Goal: Information Seeking & Learning: Learn about a topic

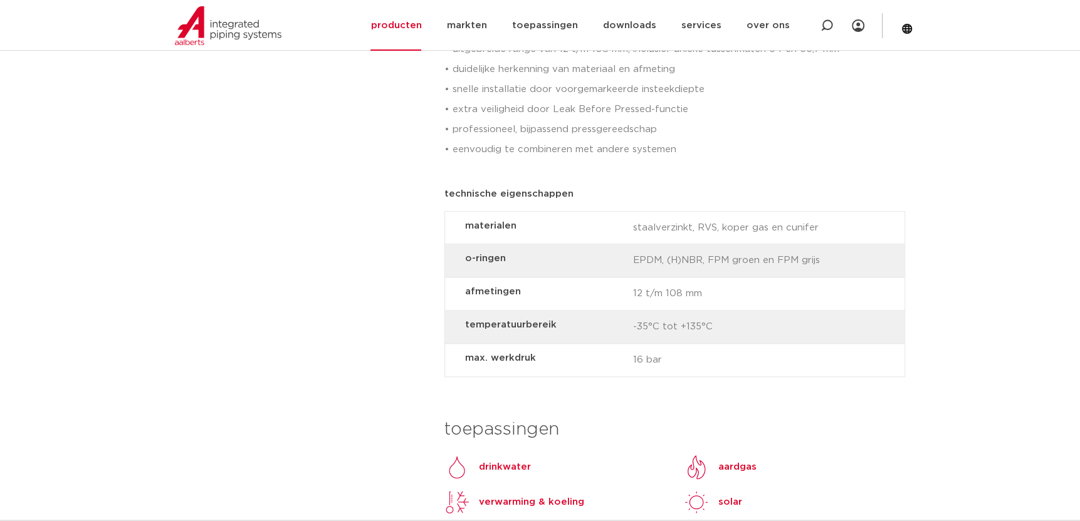
scroll to position [877, 0]
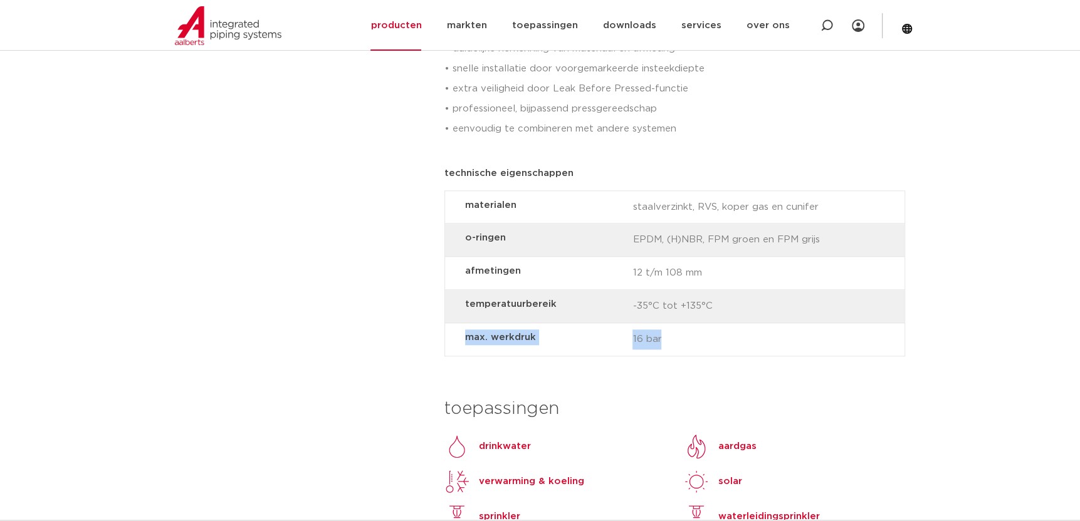
drag, startPoint x: 466, startPoint y: 318, endPoint x: 840, endPoint y: 322, distance: 374.2
click at [840, 323] on div "max. werkdruk 16 bar" at bounding box center [674, 339] width 459 height 33
drag, startPoint x: 840, startPoint y: 322, endPoint x: 1009, endPoint y: 296, distance: 170.5
click at [1009, 296] on div "VSH SmartPress afsluiters VSH XPress" at bounding box center [540, 389] width 1080 height 2131
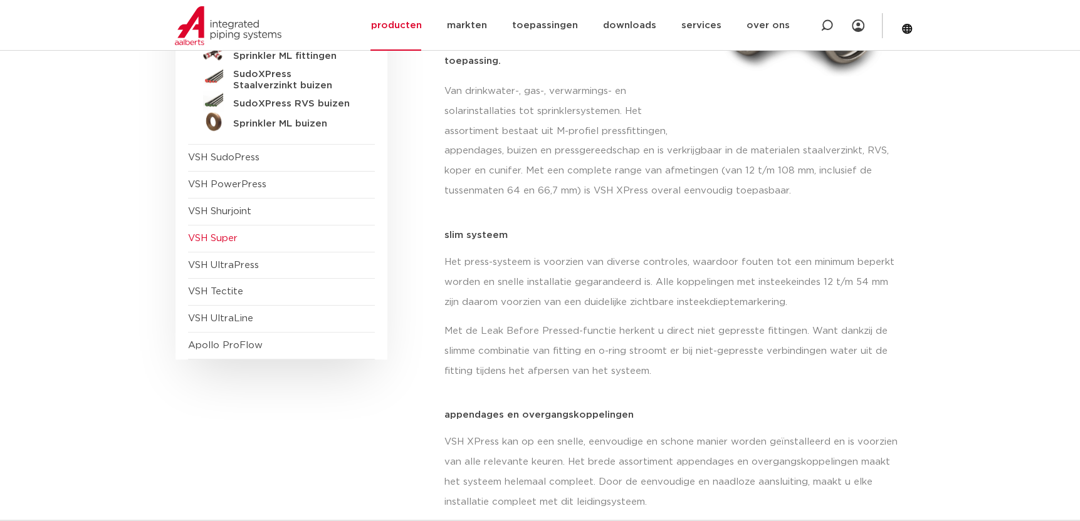
scroll to position [313, 0]
click at [226, 184] on span "VSH PowerPress" at bounding box center [227, 183] width 78 height 9
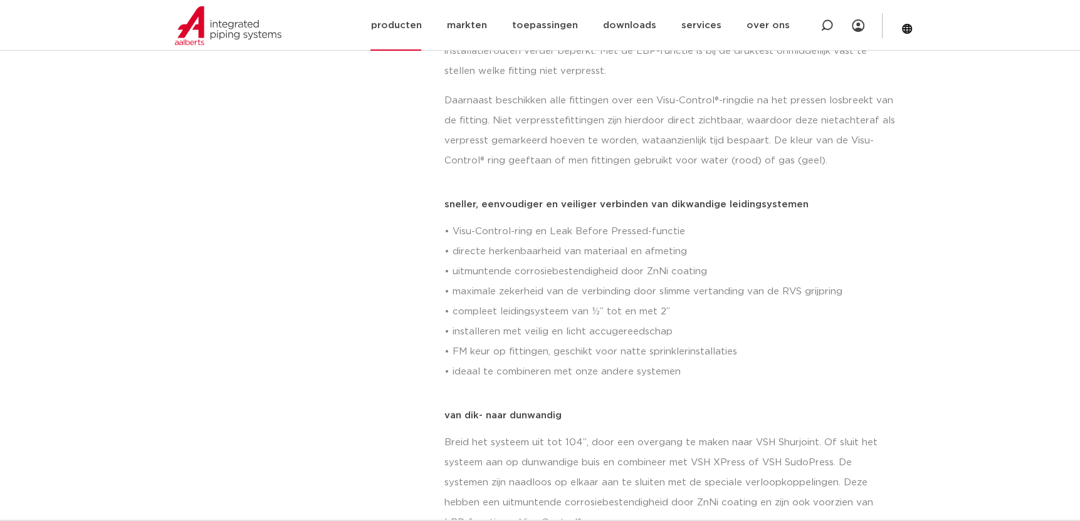
scroll to position [501, 0]
